Goal: Browse casually

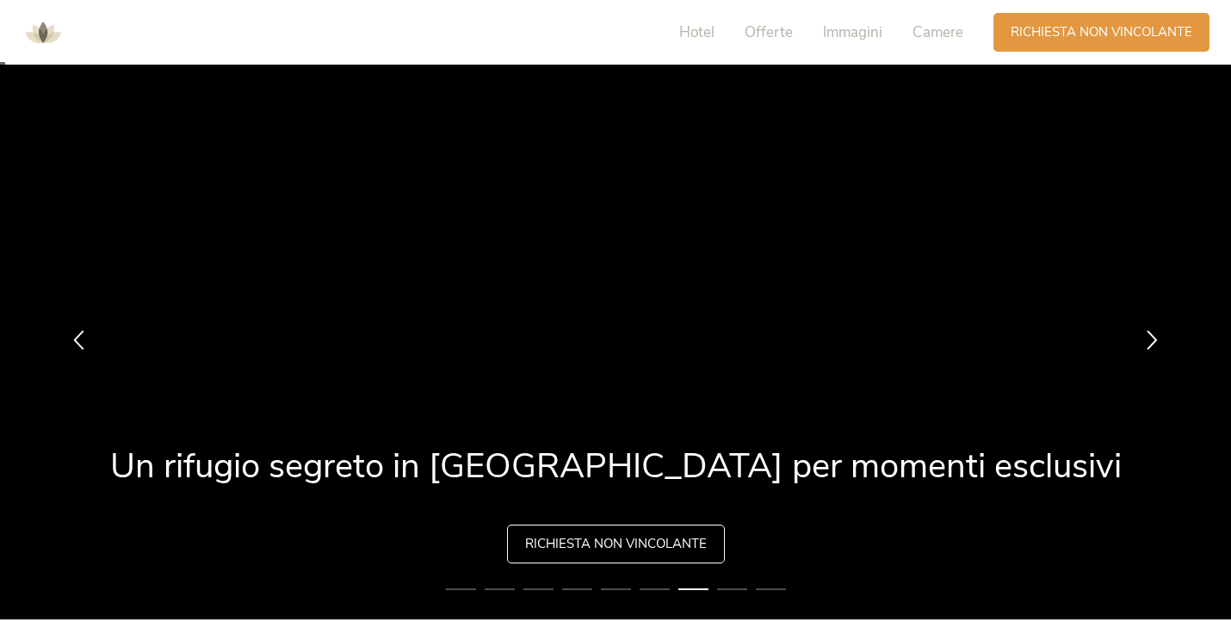
scroll to position [22, 0]
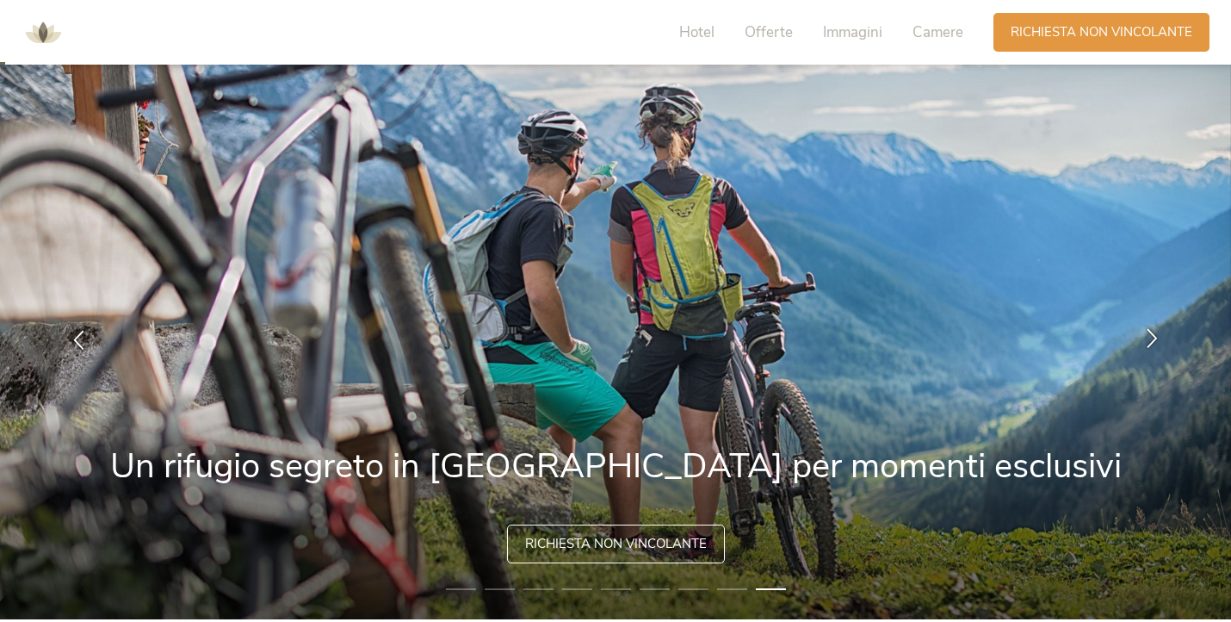
click at [1146, 338] on icon at bounding box center [1153, 338] width 20 height 20
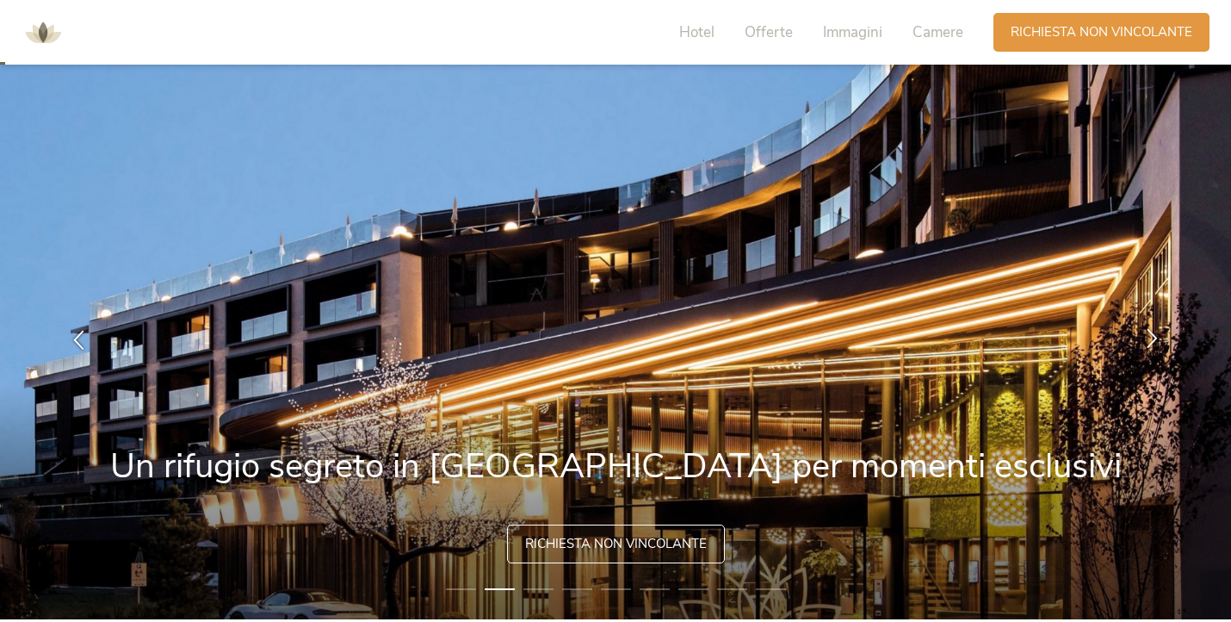
click at [1154, 333] on icon at bounding box center [1153, 338] width 20 height 20
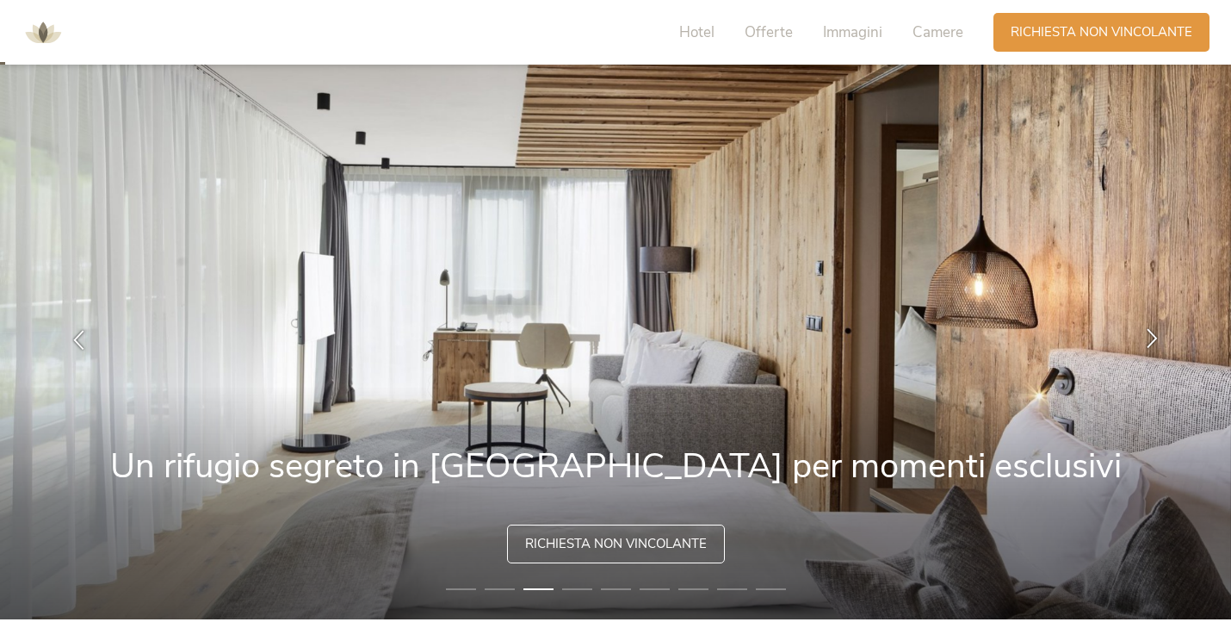
click at [1154, 333] on icon at bounding box center [1153, 338] width 20 height 20
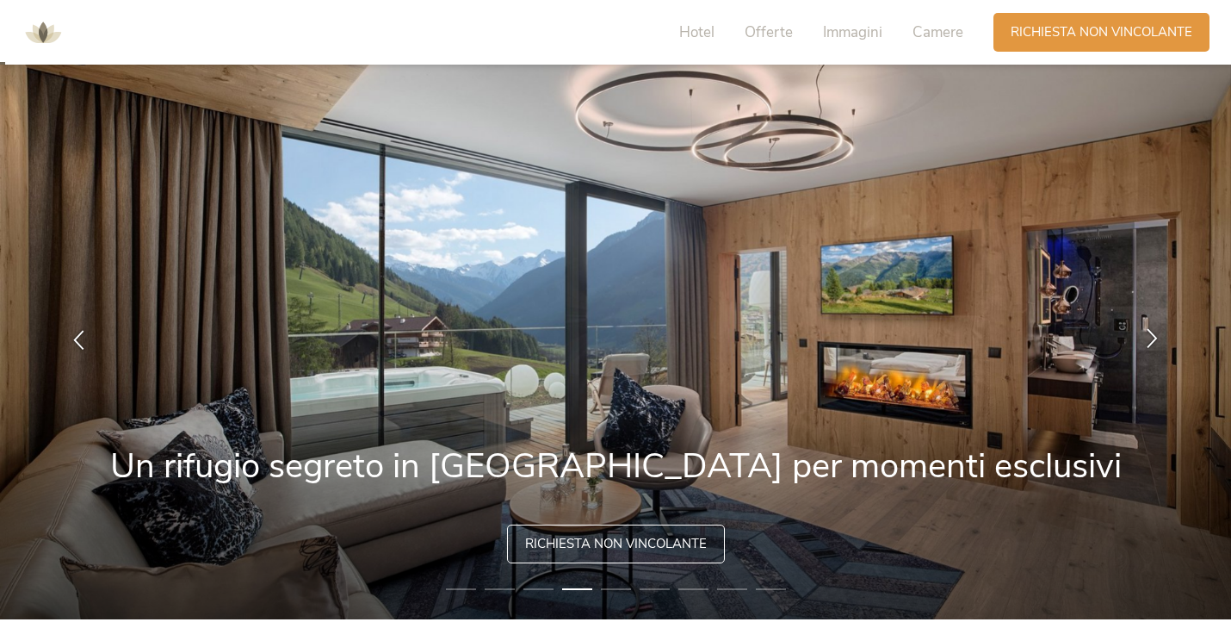
click at [1154, 332] on icon at bounding box center [1153, 338] width 20 height 20
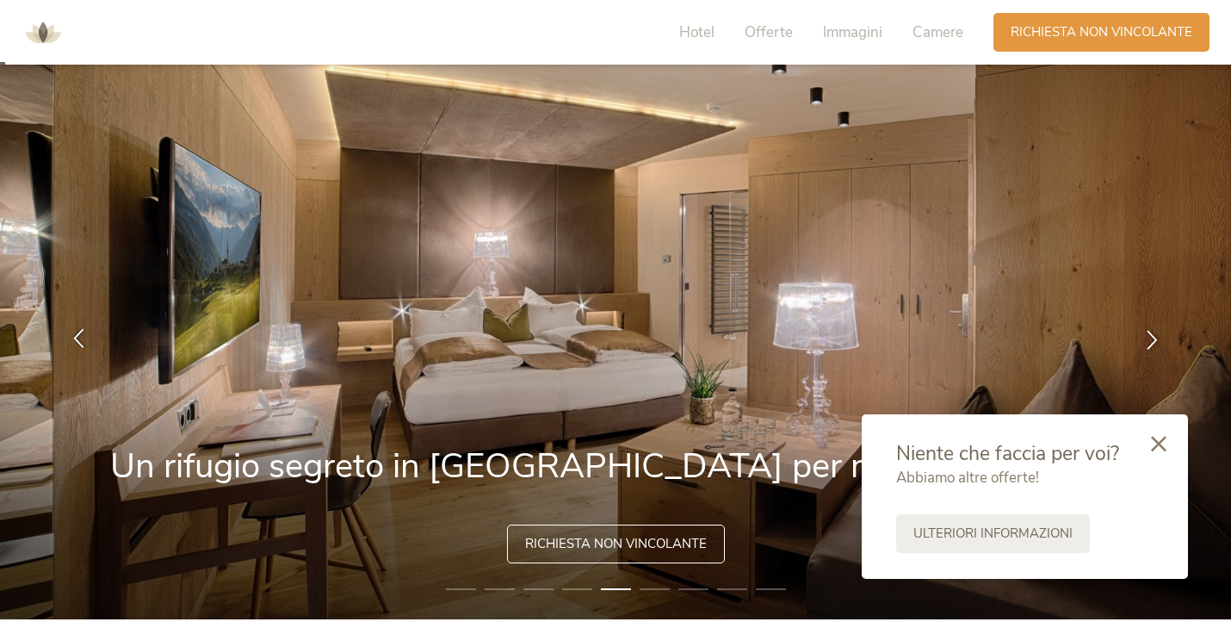
click at [83, 335] on icon at bounding box center [79, 338] width 20 height 20
click at [82, 338] on icon at bounding box center [79, 338] width 20 height 20
click at [89, 343] on div at bounding box center [79, 340] width 54 height 54
click at [77, 340] on icon at bounding box center [79, 338] width 20 height 20
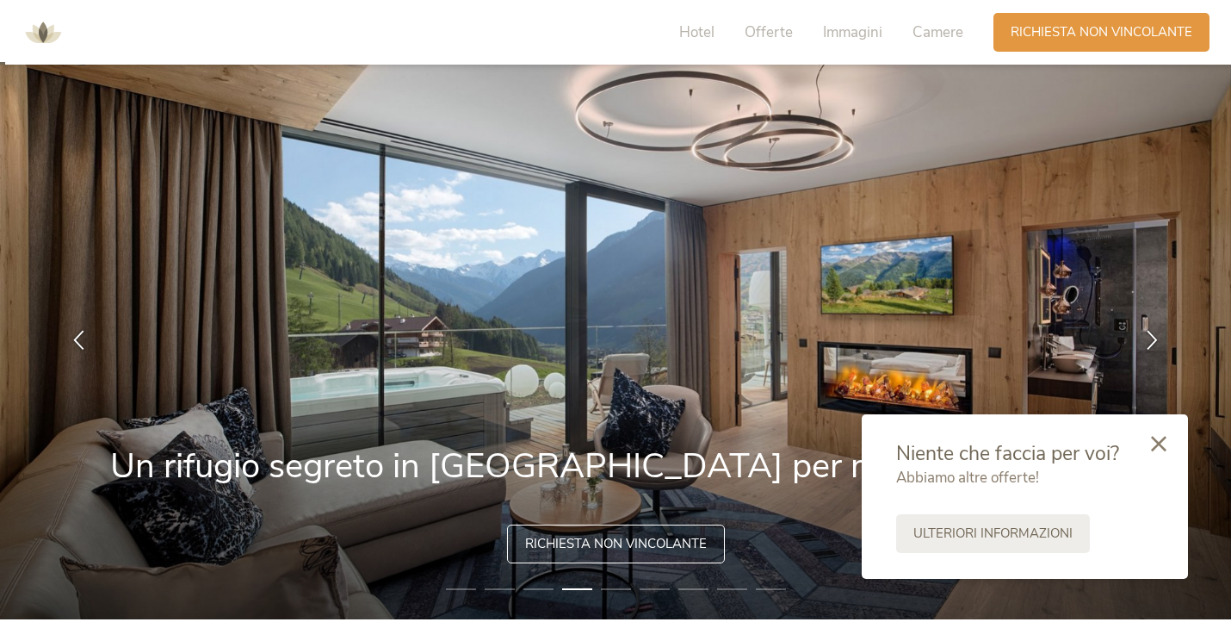
click at [1169, 312] on img at bounding box center [615, 339] width 1231 height 560
click at [1157, 332] on icon at bounding box center [1153, 338] width 20 height 20
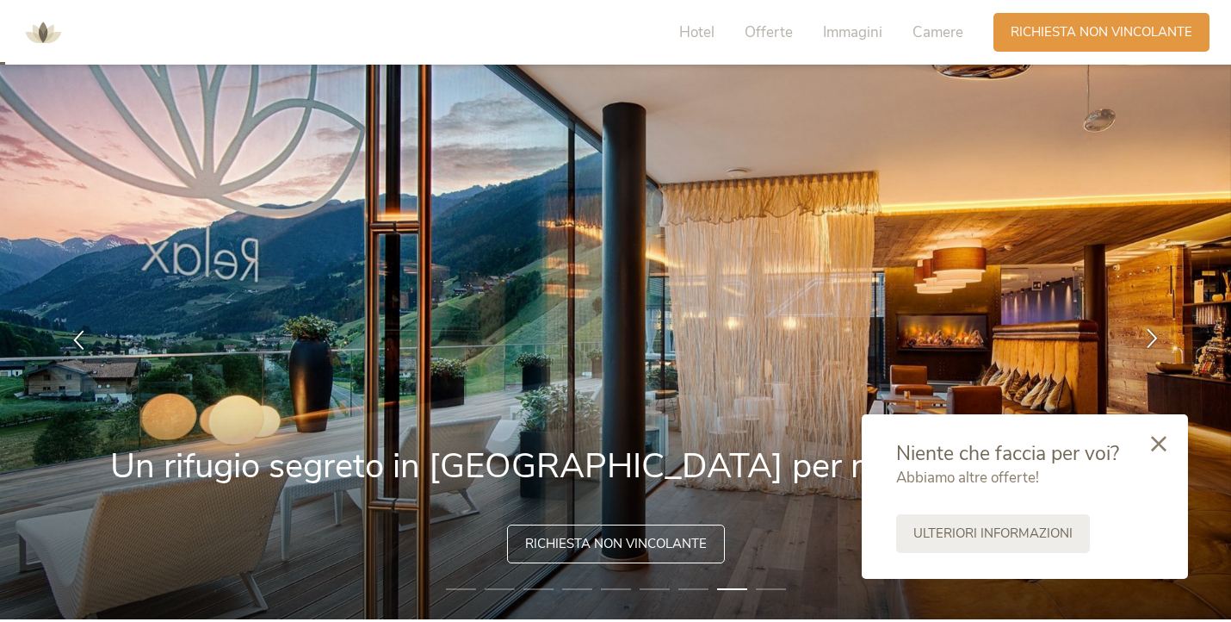
click at [1154, 345] on icon at bounding box center [1153, 338] width 20 height 20
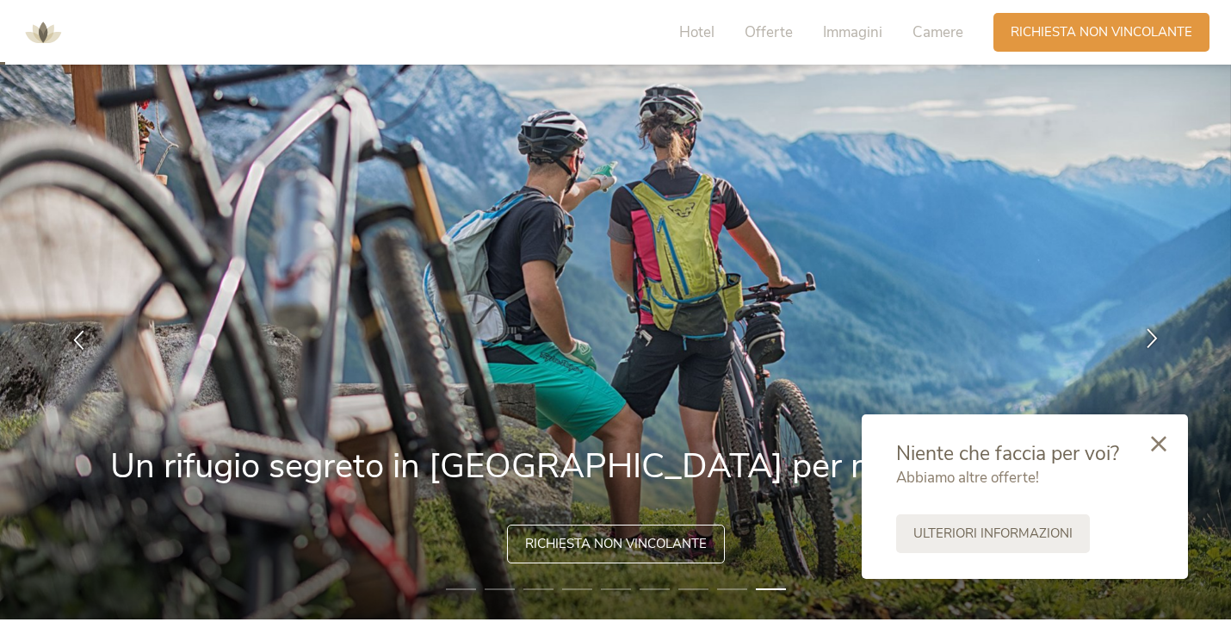
click at [1154, 345] on icon at bounding box center [1153, 338] width 20 height 20
click at [1150, 336] on icon at bounding box center [1153, 338] width 20 height 20
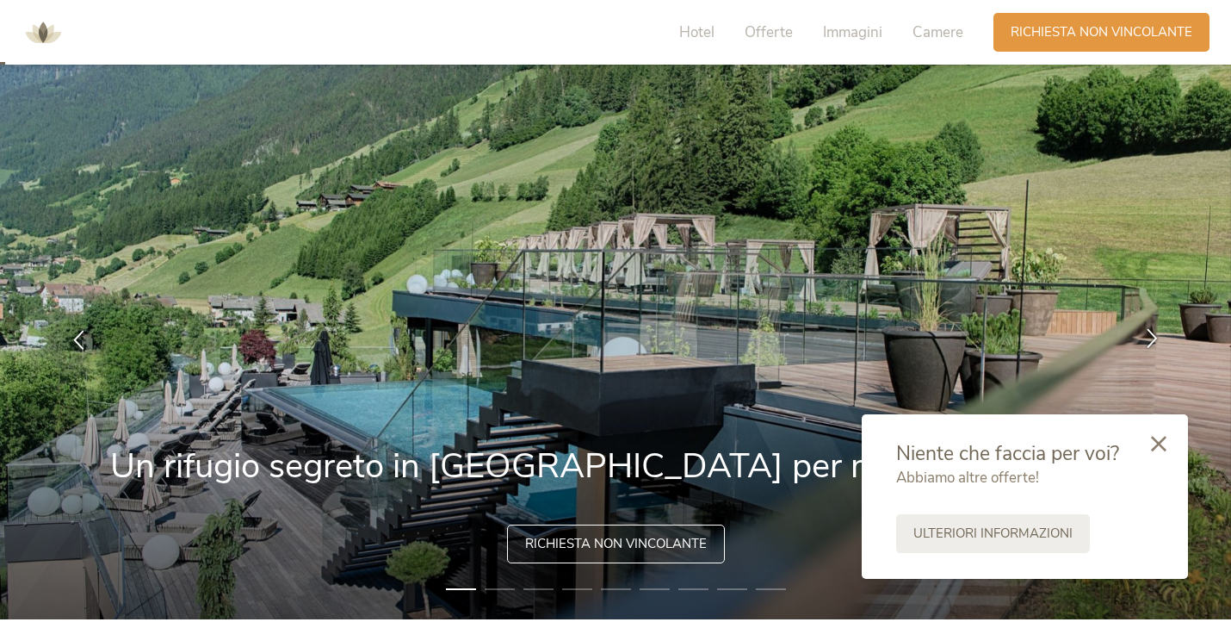
click at [1140, 335] on div at bounding box center [1152, 340] width 54 height 54
